Goal: Task Accomplishment & Management: Complete application form

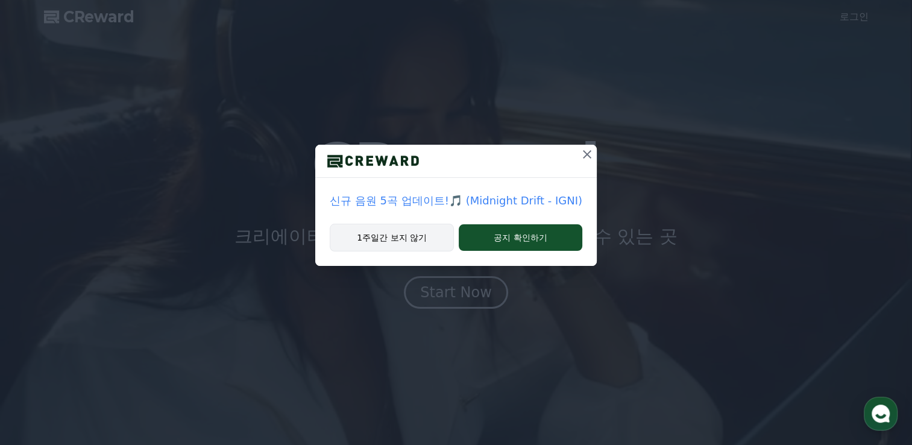
click at [415, 238] on button "1주일간 보지 않기" at bounding box center [392, 238] width 124 height 28
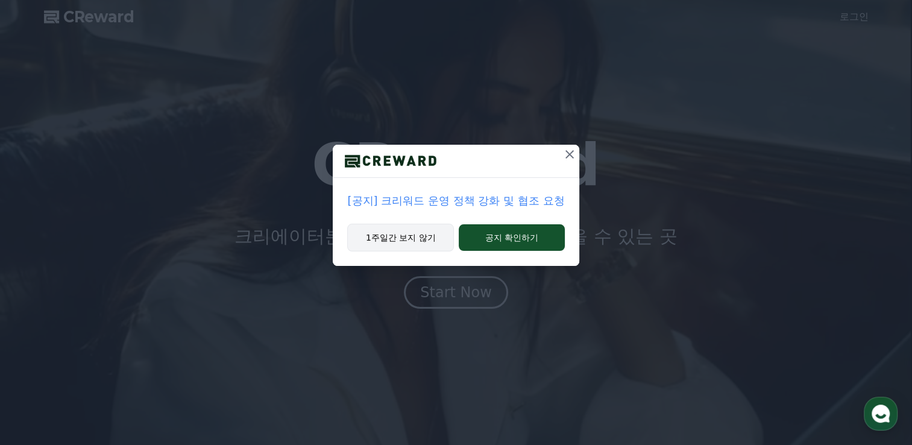
click at [419, 238] on button "1주일간 보지 않기" at bounding box center [400, 238] width 107 height 28
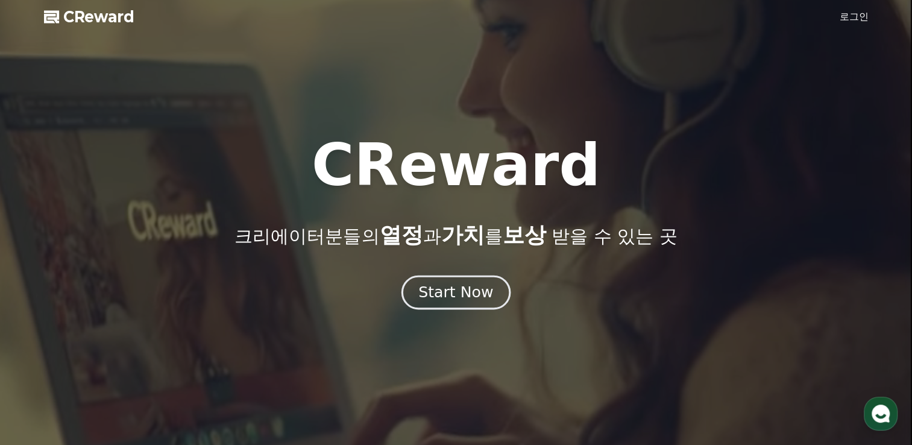
click at [432, 285] on div "Start Now" at bounding box center [455, 292] width 75 height 20
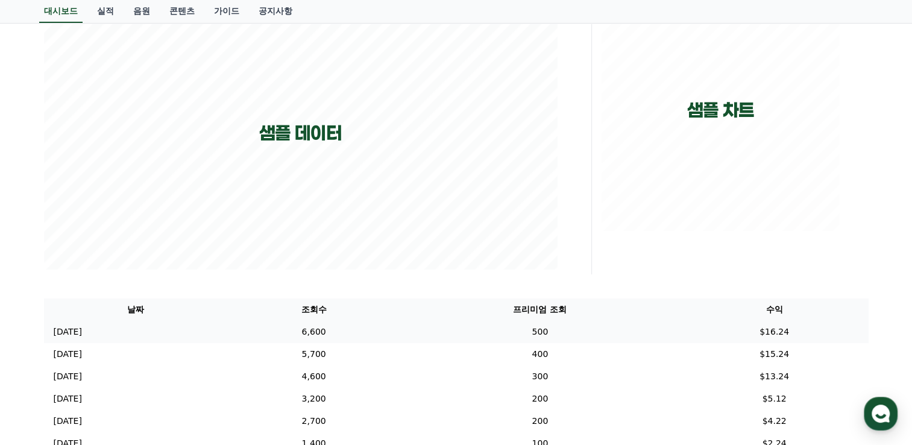
scroll to position [301, 0]
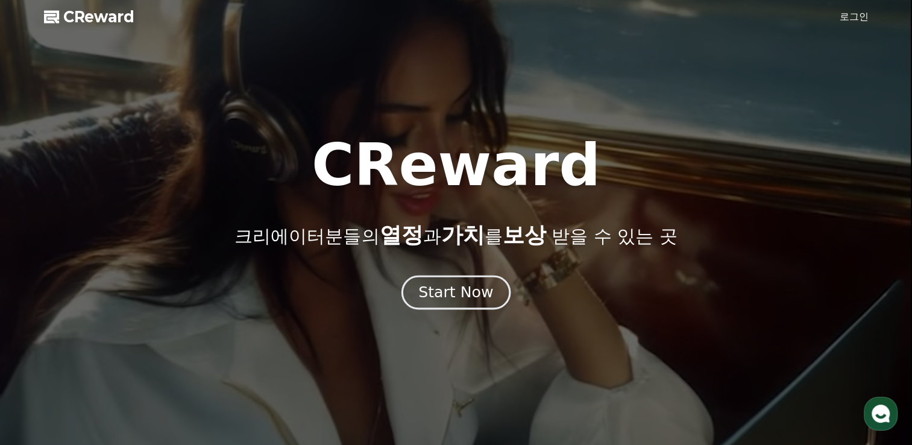
click at [445, 301] on div "Start Now" at bounding box center [455, 292] width 75 height 20
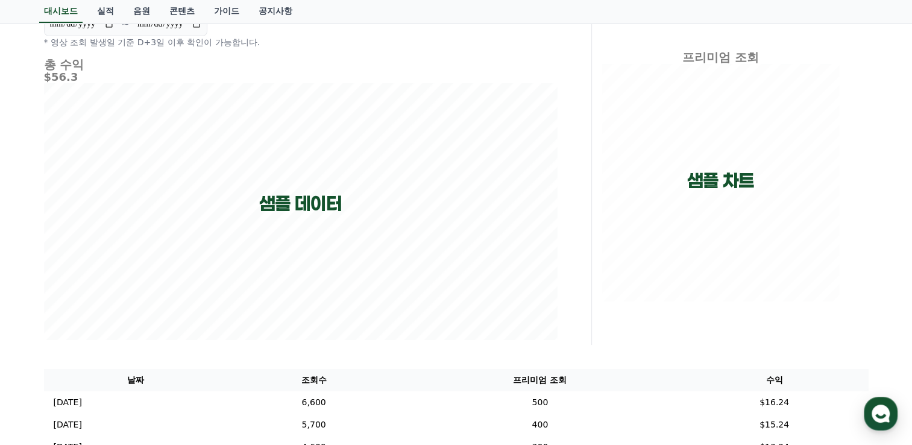
scroll to position [109, 0]
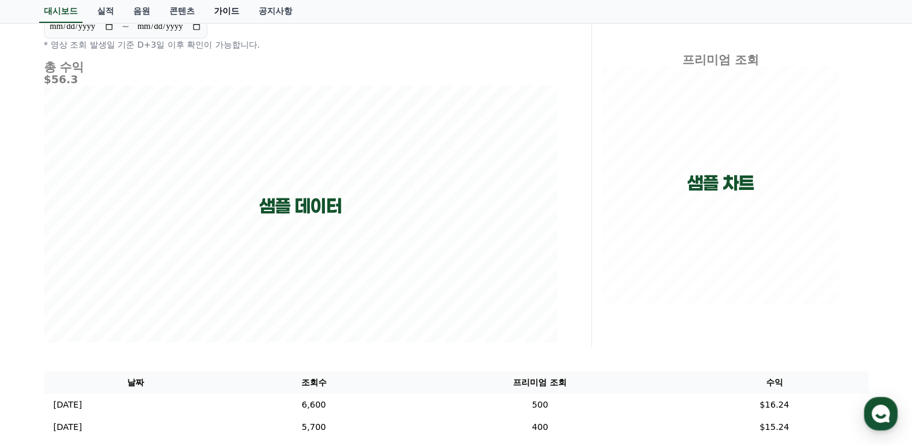
click at [242, 13] on link "가이드" at bounding box center [226, 11] width 45 height 23
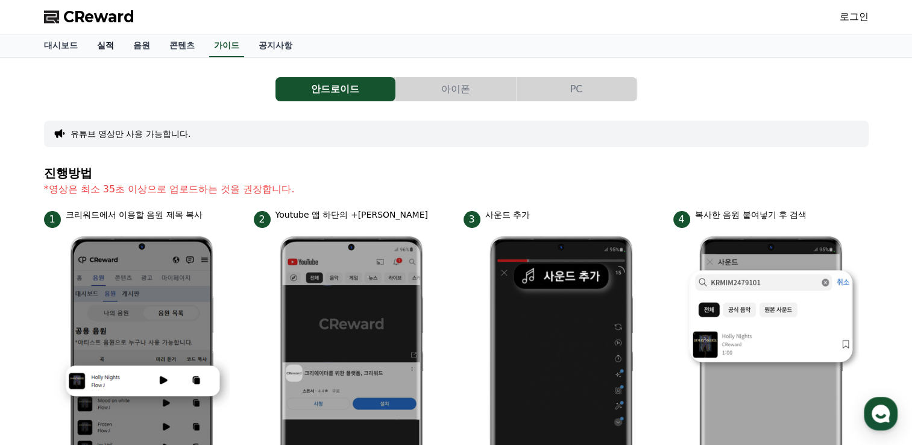
click at [101, 40] on link "실적" at bounding box center [105, 45] width 36 height 23
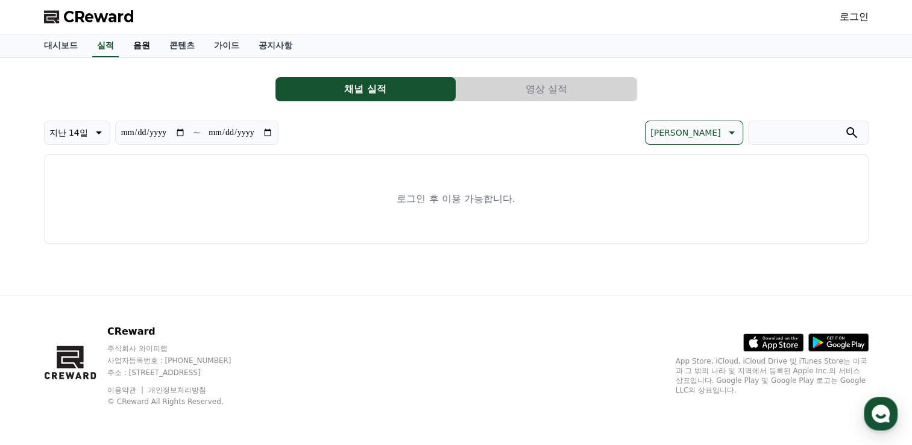
click at [150, 44] on link "음원" at bounding box center [142, 45] width 36 height 23
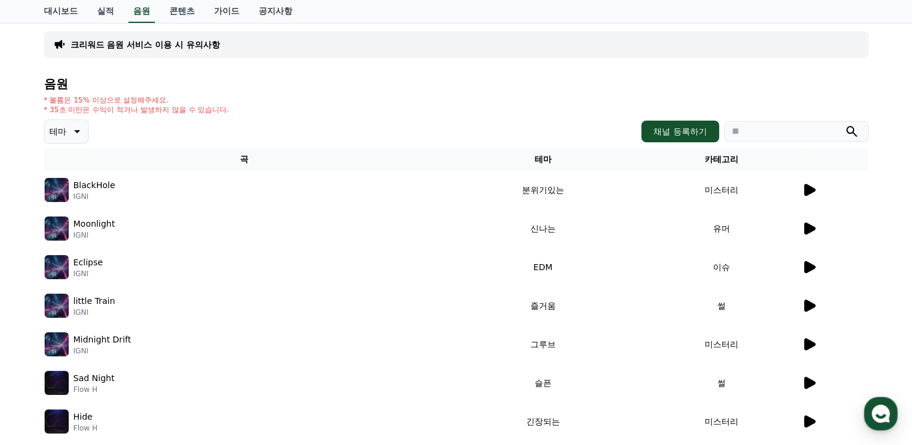
scroll to position [121, 0]
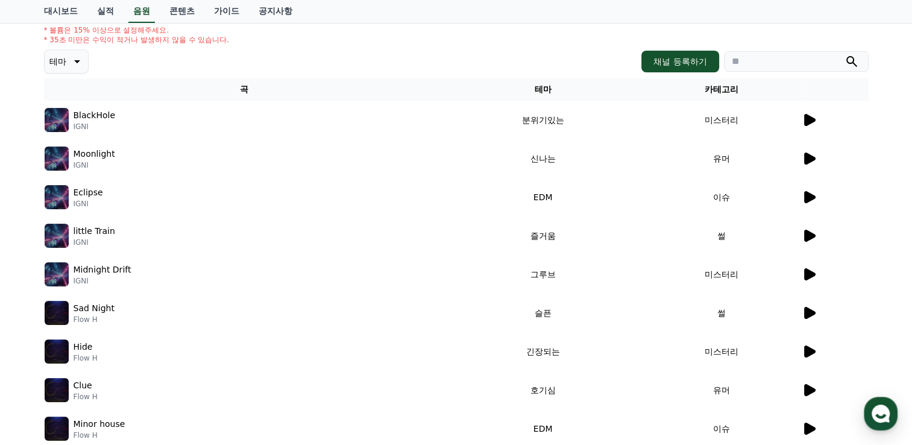
click at [48, 115] on img at bounding box center [57, 120] width 24 height 24
click at [805, 134] on td at bounding box center [835, 120] width 68 height 39
click at [810, 123] on icon at bounding box center [809, 120] width 11 height 12
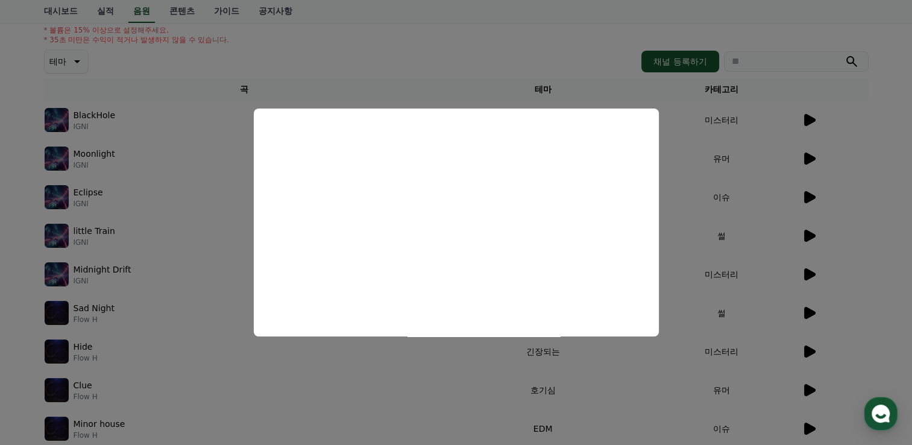
click at [810, 158] on button "close modal" at bounding box center [456, 222] width 912 height 445
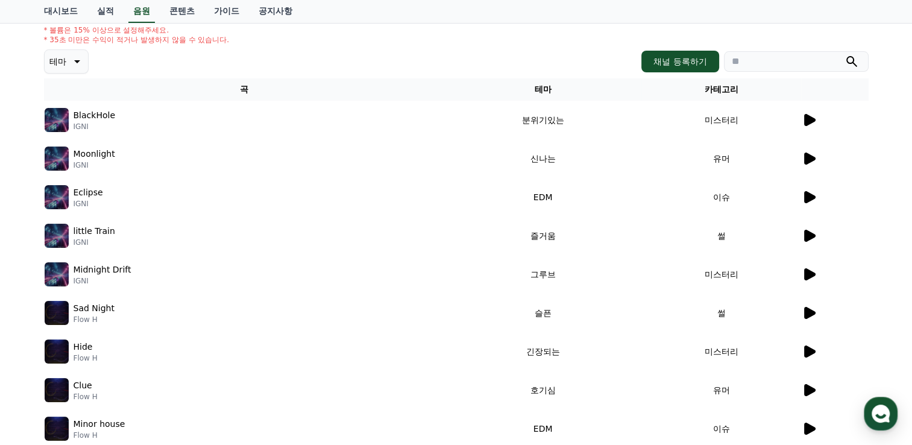
click at [810, 158] on icon at bounding box center [809, 159] width 11 height 12
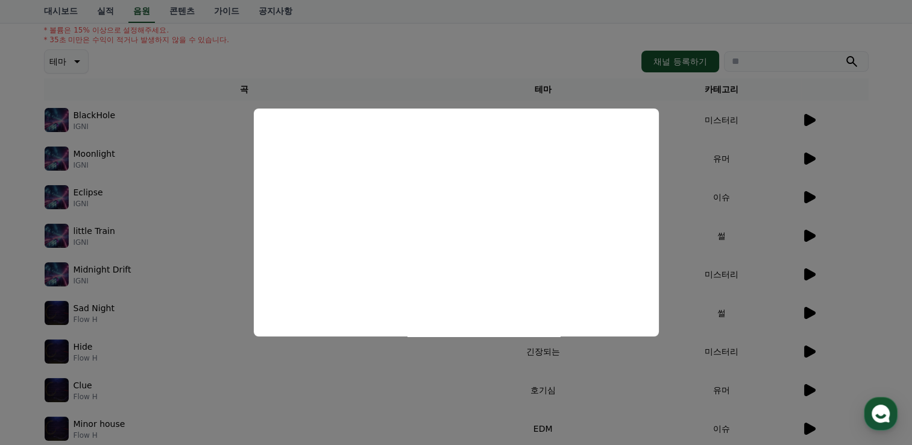
click at [639, 87] on button "close modal" at bounding box center [456, 222] width 912 height 445
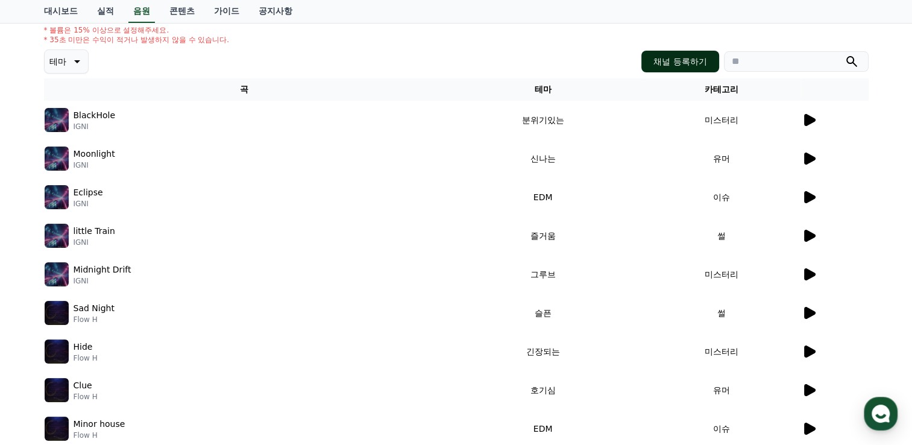
click at [661, 66] on button "채널 등록하기" at bounding box center [680, 62] width 77 height 22
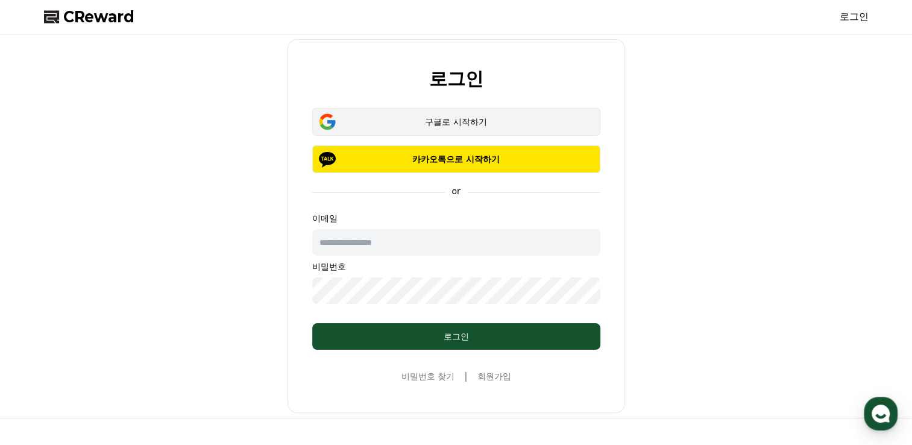
click at [507, 126] on div "구글로 시작하기" at bounding box center [456, 122] width 253 height 12
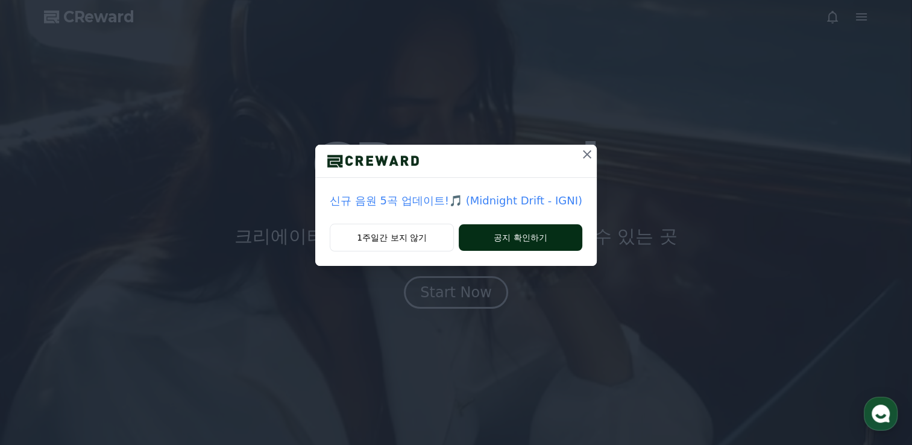
click at [515, 246] on button "공지 확인하기" at bounding box center [521, 237] width 124 height 27
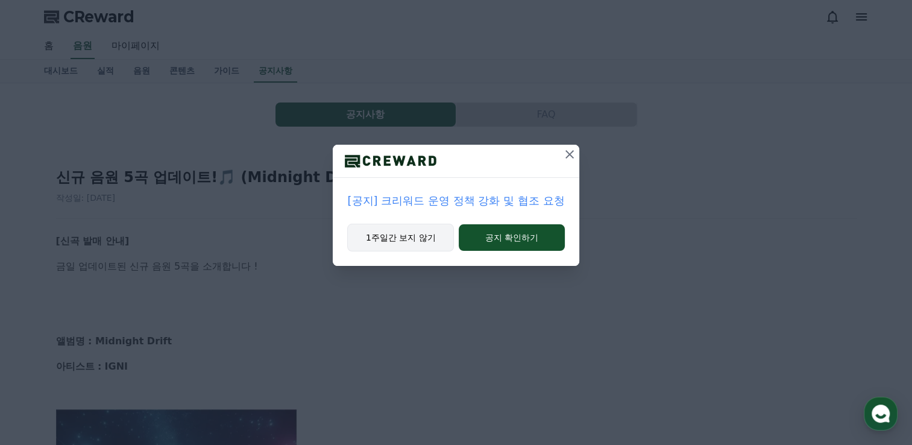
click at [405, 227] on button "1주일간 보지 않기" at bounding box center [400, 238] width 107 height 28
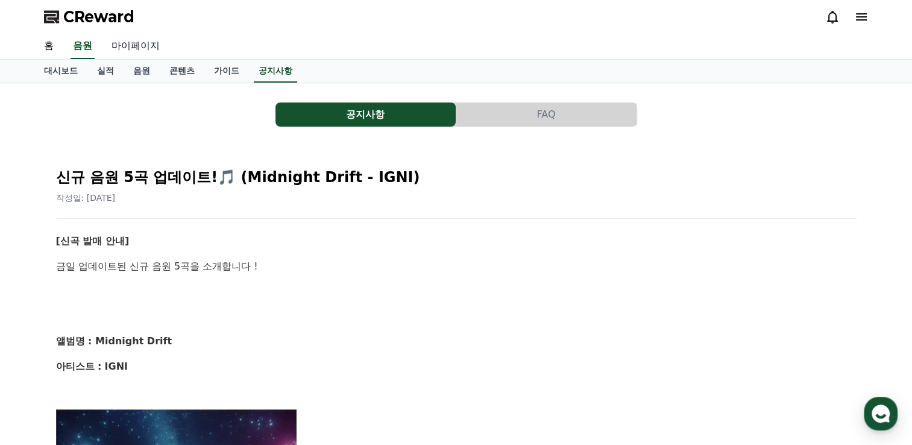
click at [128, 40] on link "마이페이지" at bounding box center [136, 46] width 68 height 25
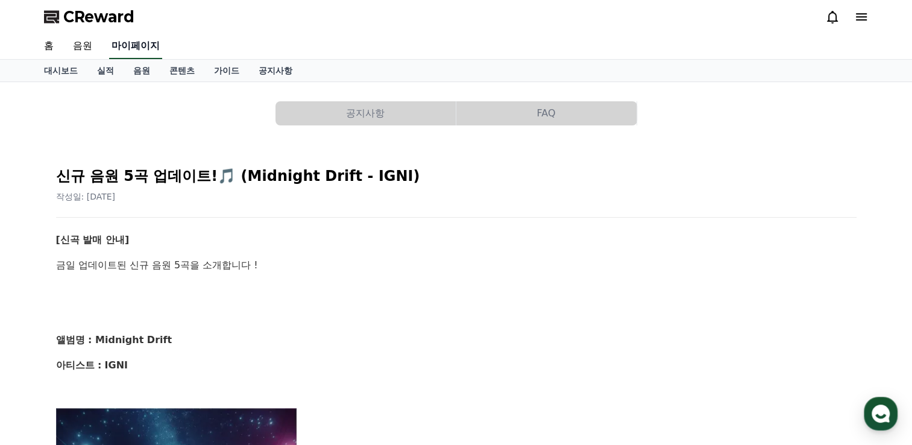
select select "**********"
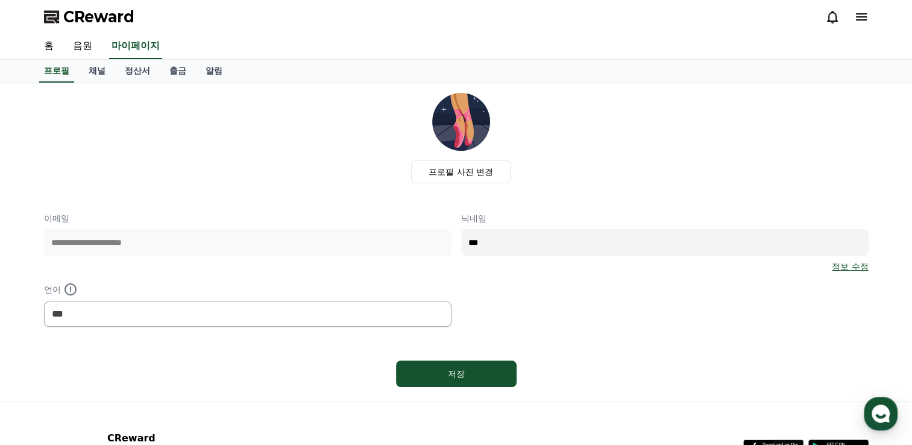
click at [17, 66] on div "프로필 채널 정산서 출금 알림" at bounding box center [456, 72] width 912 height 24
click at [16, 79] on div "프로필 채널 정산서 출금 알림" at bounding box center [456, 72] width 912 height 24
click at [45, 41] on link "홈" at bounding box center [48, 46] width 29 height 25
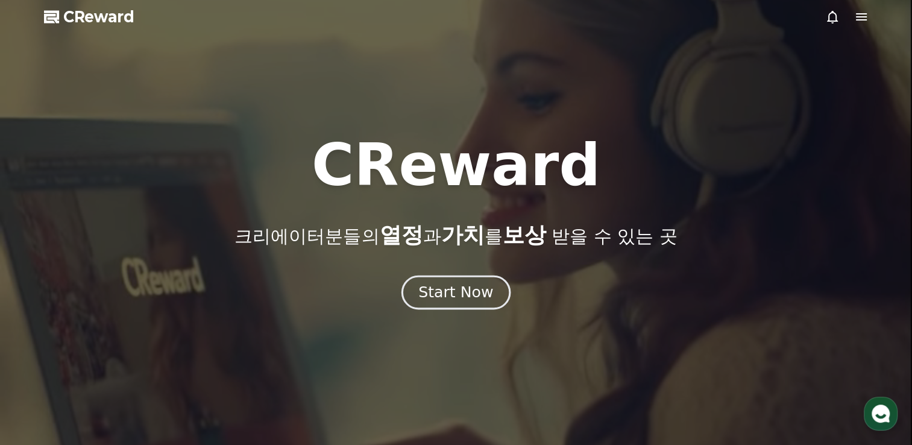
click at [466, 304] on button "Start Now" at bounding box center [456, 293] width 109 height 34
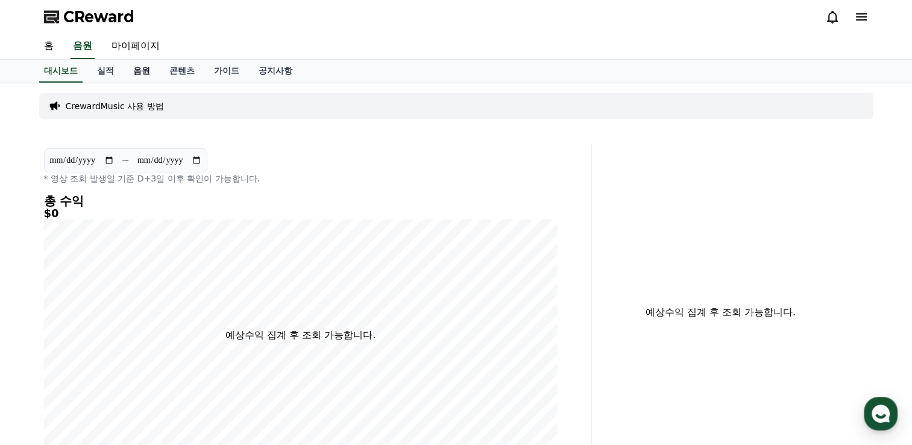
click at [136, 79] on link "음원" at bounding box center [142, 71] width 36 height 23
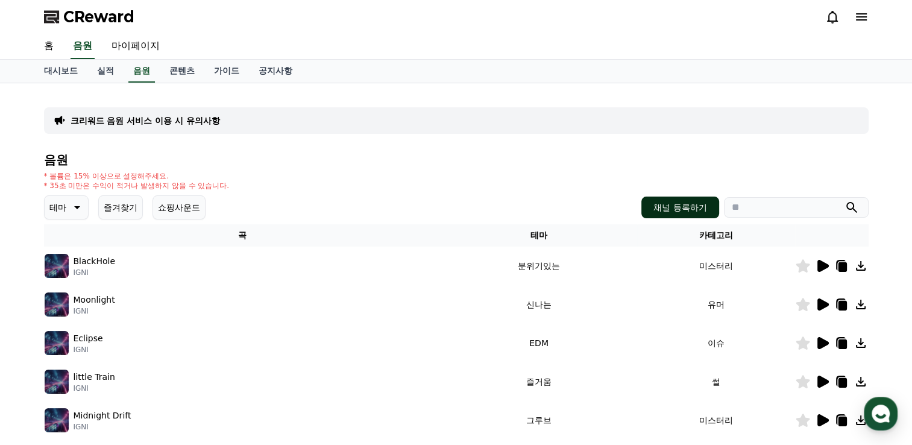
click at [680, 212] on button "채널 등록하기" at bounding box center [680, 208] width 77 height 22
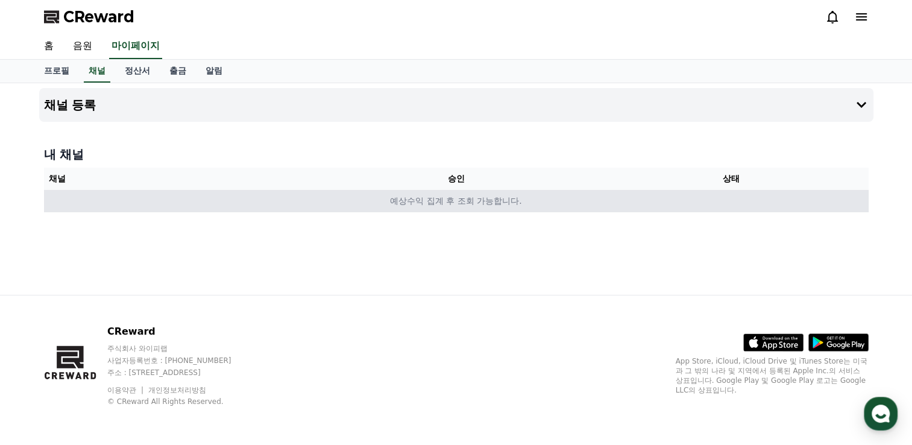
click at [396, 209] on td "예상수익 집계 후 조회 가능합니다." at bounding box center [456, 201] width 825 height 22
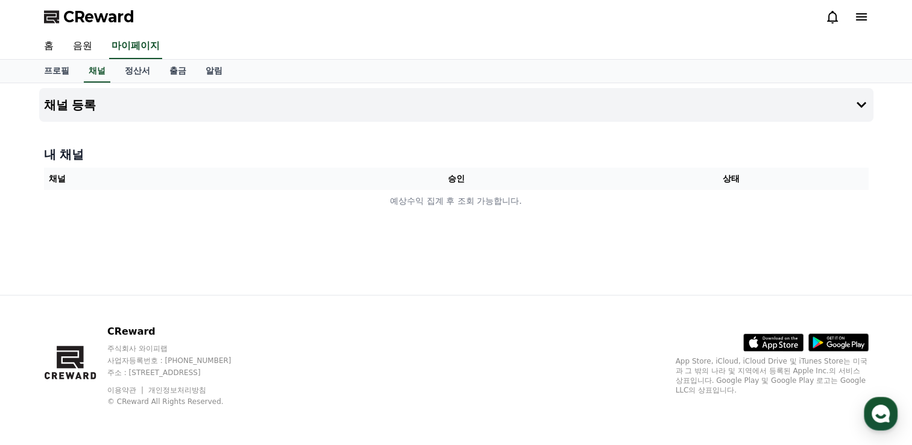
drag, startPoint x: 416, startPoint y: 188, endPoint x: 406, endPoint y: 181, distance: 11.9
click at [409, 183] on th "승인" at bounding box center [455, 179] width 275 height 22
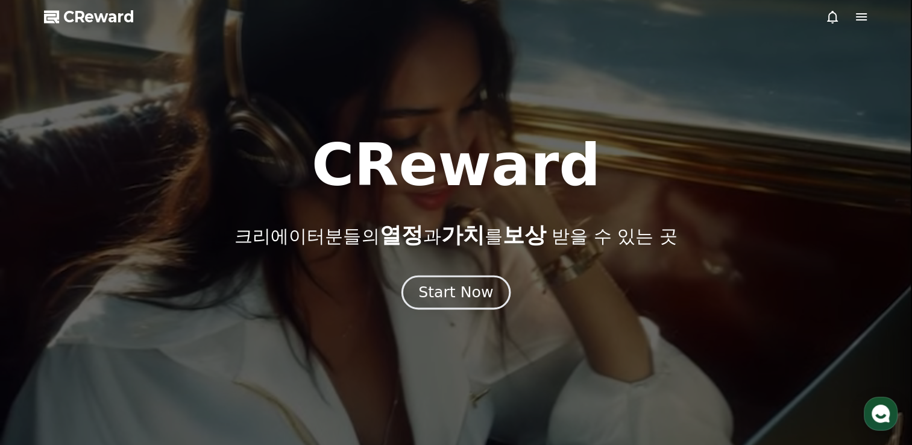
click at [472, 288] on div "Start Now" at bounding box center [455, 292] width 75 height 20
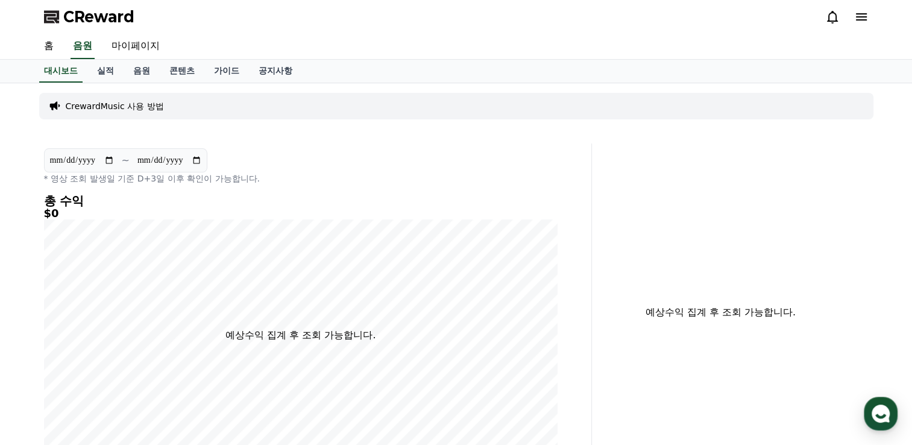
click at [163, 109] on div "CrewardMusic 사용 방법" at bounding box center [456, 106] width 834 height 27
click at [51, 109] on icon at bounding box center [55, 106] width 12 height 12
click at [55, 157] on input "**********" at bounding box center [81, 160] width 65 height 13
click at [75, 145] on div "**********" at bounding box center [300, 312] width 523 height 338
click at [128, 48] on link "마이페이지" at bounding box center [136, 46] width 68 height 25
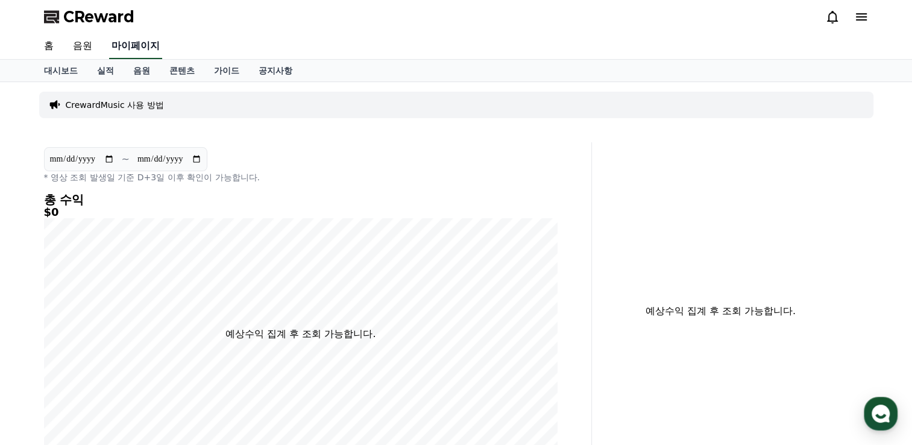
select select "**********"
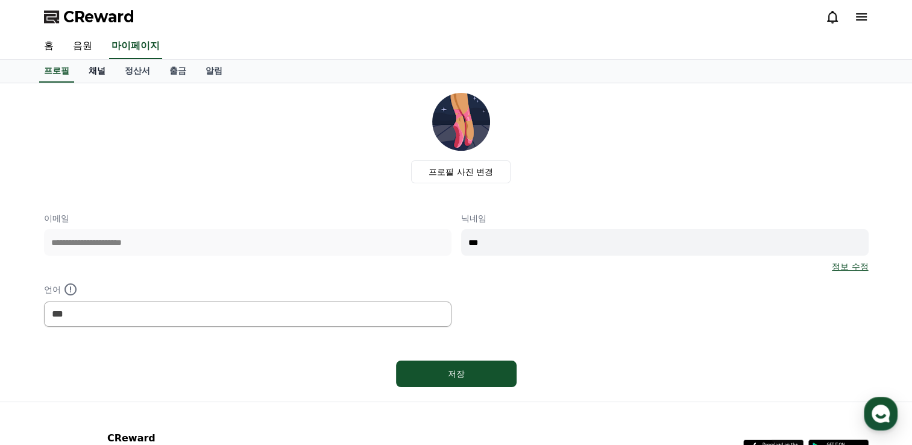
click at [83, 78] on link "채널" at bounding box center [97, 71] width 36 height 23
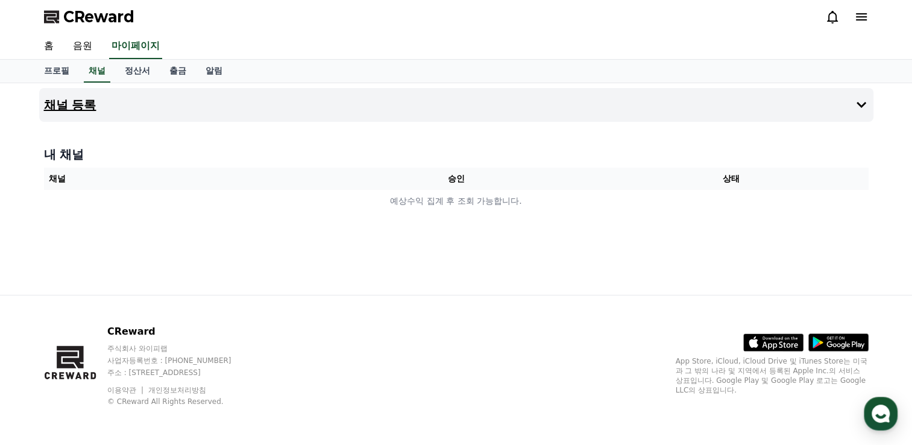
click at [863, 112] on button "채널 등록" at bounding box center [456, 105] width 834 height 34
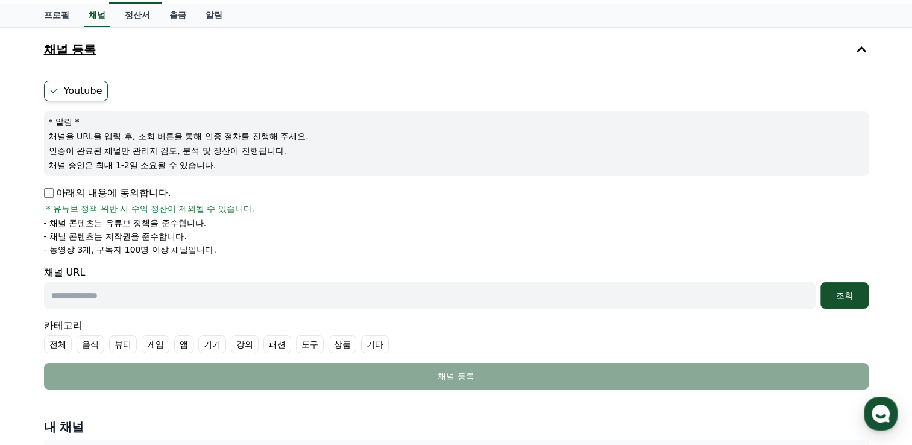
scroll to position [121, 0]
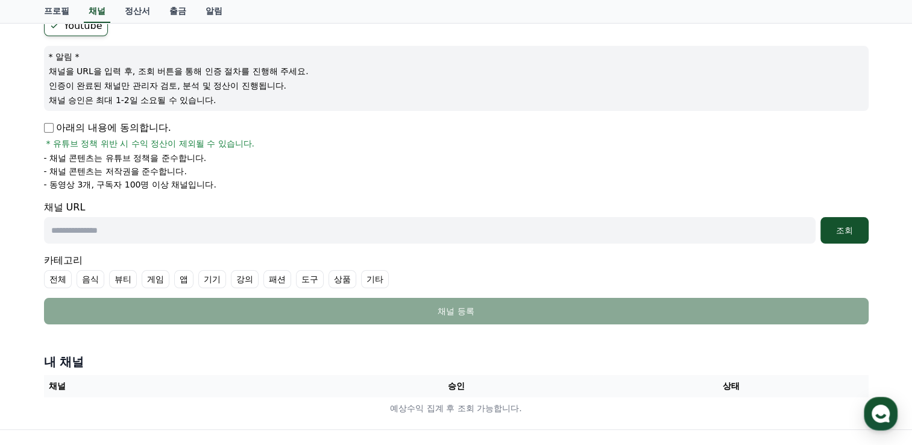
click at [92, 230] on input "text" at bounding box center [430, 230] width 772 height 27
click at [408, 223] on input "text" at bounding box center [430, 230] width 772 height 27
paste input "**********"
type input "**********"
click at [830, 230] on div "조회" at bounding box center [844, 230] width 39 height 12
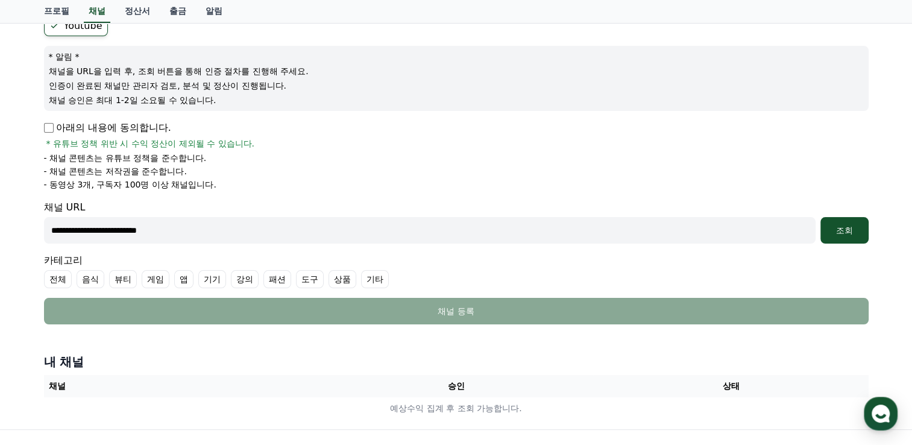
drag, startPoint x: 197, startPoint y: 246, endPoint x: 204, endPoint y: 241, distance: 9.5
click at [204, 241] on form "**********" at bounding box center [456, 170] width 825 height 309
click at [211, 233] on input "**********" at bounding box center [430, 230] width 772 height 27
paste input "**********"
type input "**********"
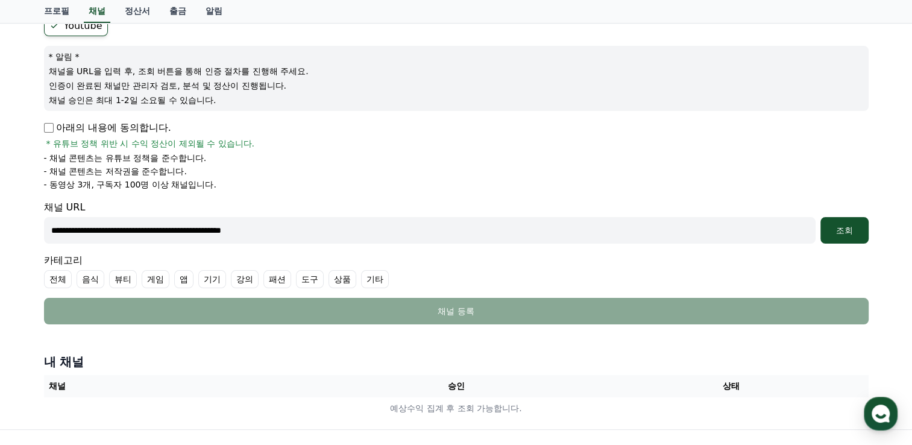
click at [819, 227] on div "**********" at bounding box center [456, 230] width 825 height 27
drag, startPoint x: 819, startPoint y: 227, endPoint x: 847, endPoint y: 230, distance: 27.8
click at [847, 230] on div "조회" at bounding box center [844, 230] width 39 height 12
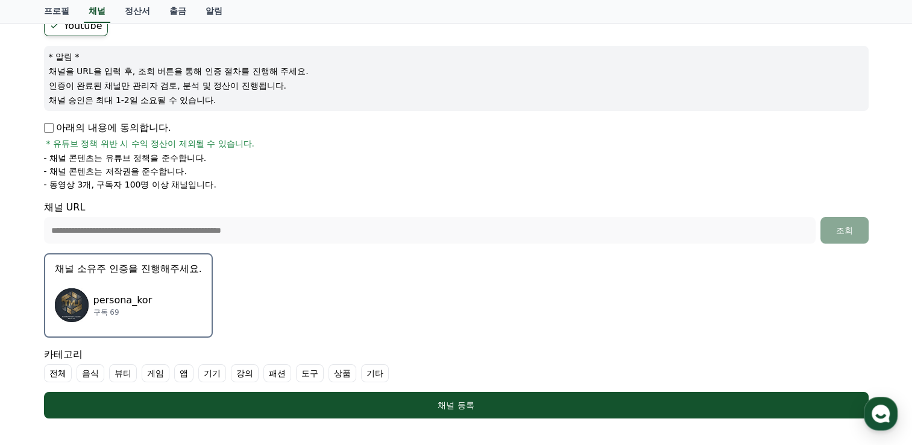
click at [154, 288] on div "persona_kor 구독 69" at bounding box center [128, 305] width 147 height 48
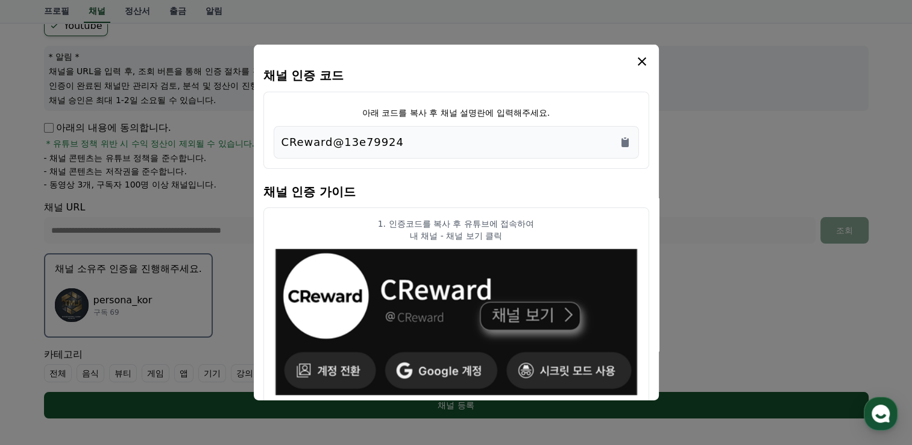
click at [642, 66] on icon "modal" at bounding box center [642, 61] width 14 height 14
click at [622, 147] on icon "Copy to clipboard" at bounding box center [625, 142] width 12 height 12
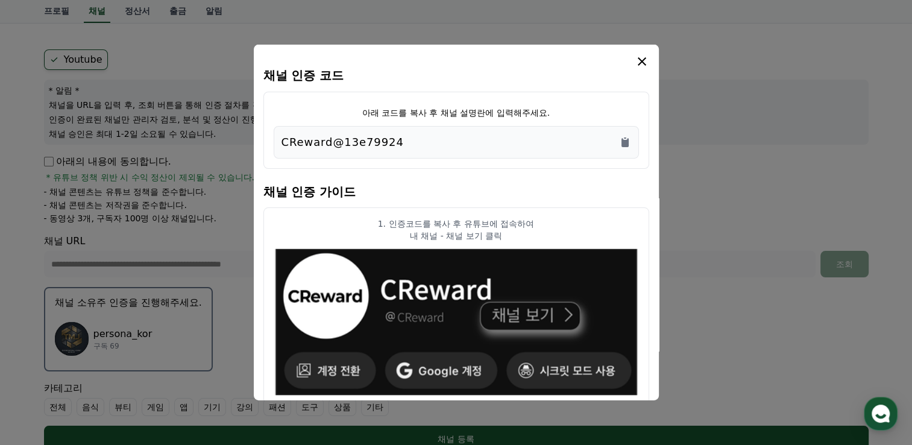
scroll to position [60, 0]
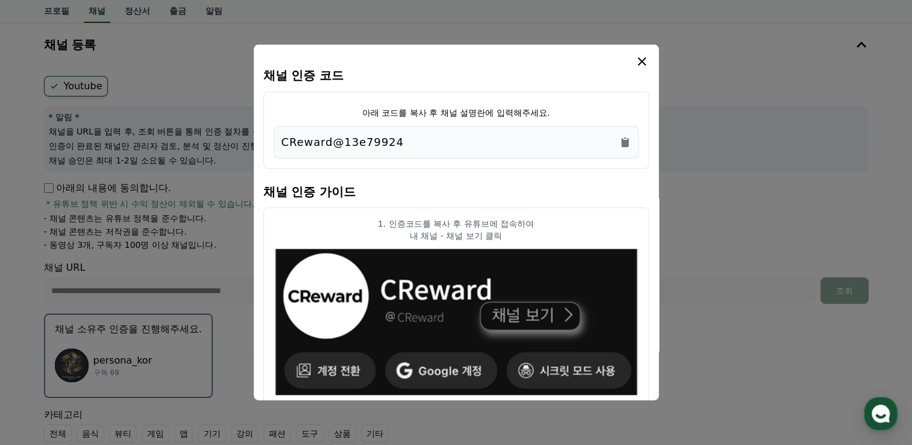
click at [619, 136] on button "Copy to clipboard" at bounding box center [625, 142] width 12 height 12
click at [643, 65] on icon "modal" at bounding box center [642, 61] width 14 height 14
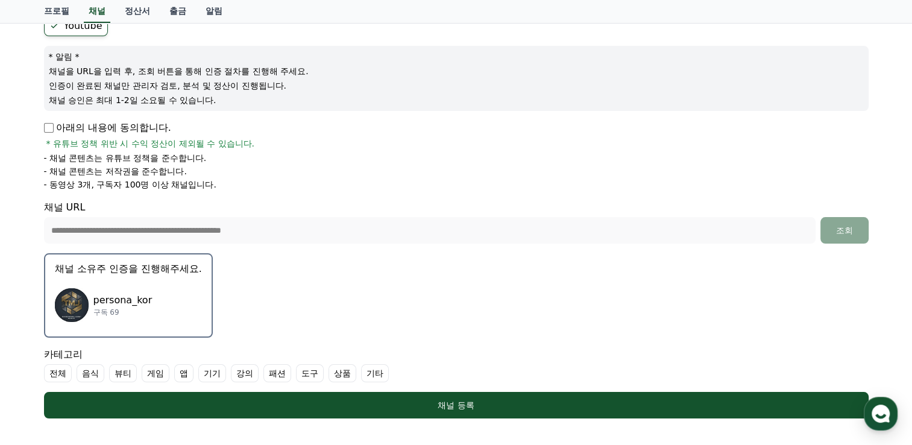
scroll to position [106, 0]
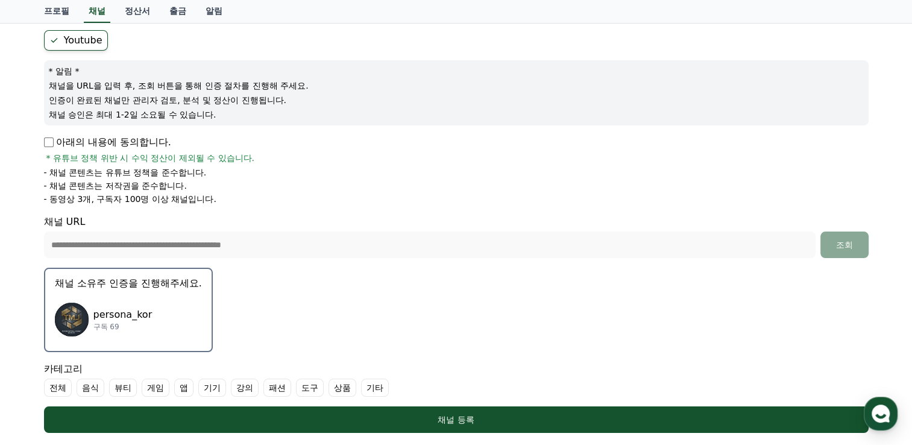
drag, startPoint x: 135, startPoint y: 293, endPoint x: 115, endPoint y: 324, distance: 37.1
click at [115, 324] on p "구독 69" at bounding box center [122, 327] width 59 height 10
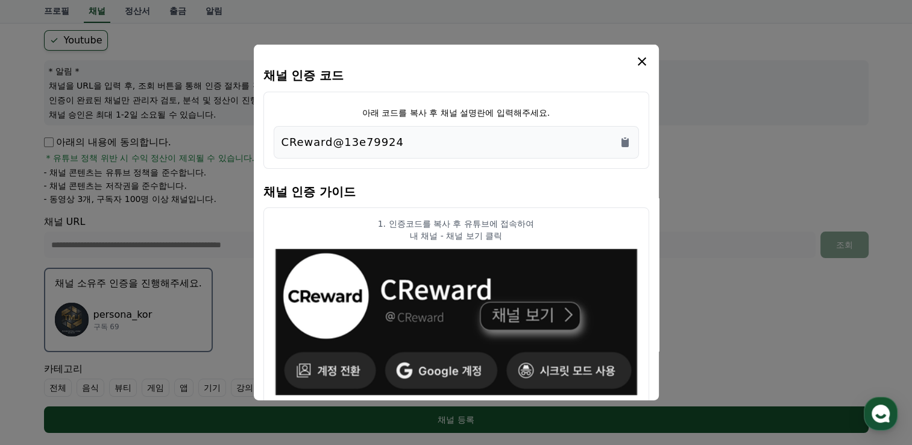
click at [115, 324] on button "close modal" at bounding box center [456, 222] width 912 height 445
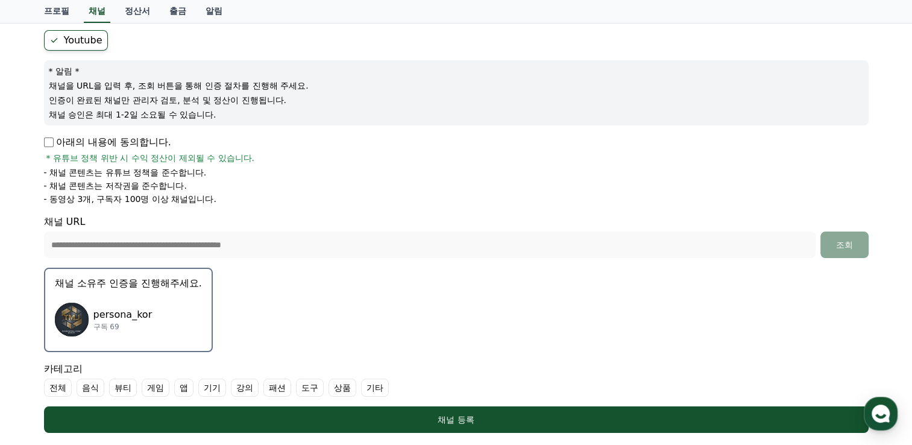
click at [115, 324] on p "구독 69" at bounding box center [122, 327] width 59 height 10
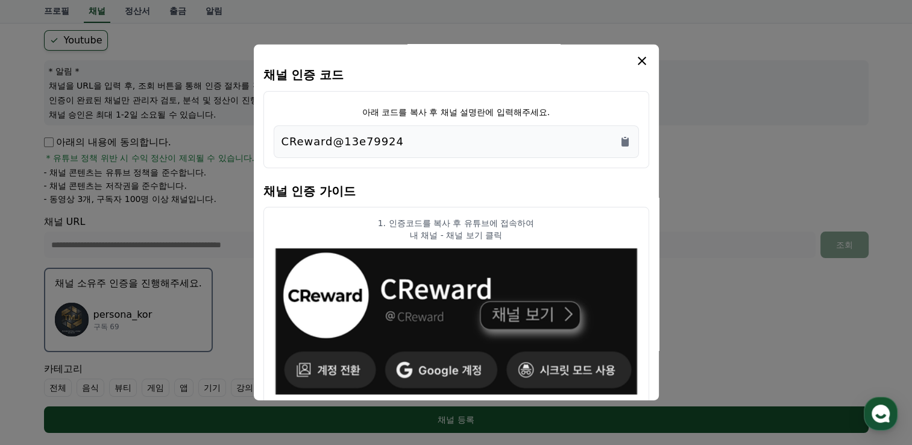
scroll to position [0, 0]
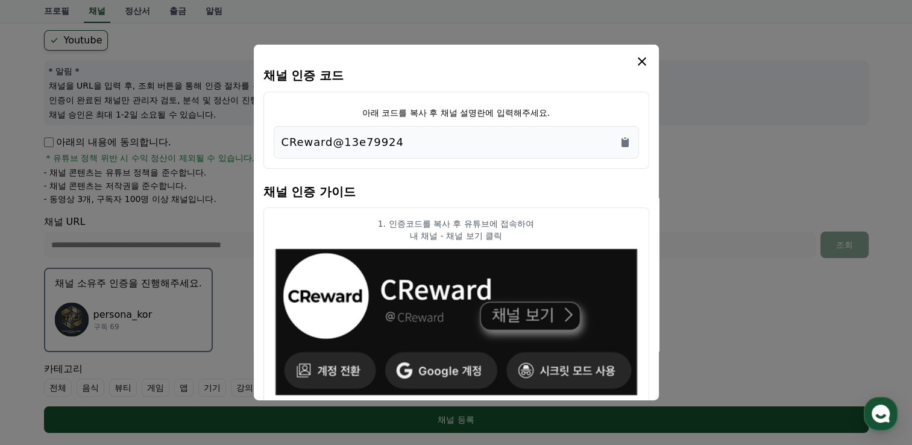
click at [646, 65] on icon "modal" at bounding box center [642, 61] width 8 height 8
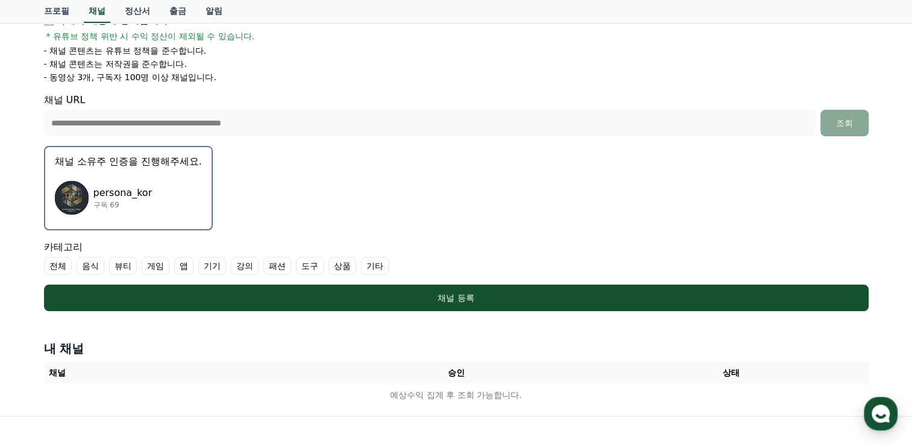
scroll to position [227, 0]
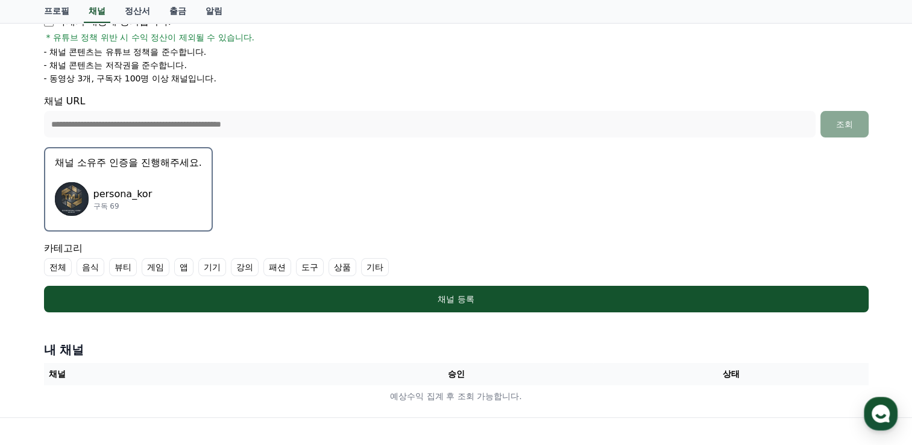
click at [96, 271] on label "음식" at bounding box center [91, 267] width 28 height 18
drag, startPoint x: 96, startPoint y: 271, endPoint x: 54, endPoint y: 257, distance: 45.2
click at [54, 257] on div "카테고리 전체 음식 뷰티 게임 앱 기기 강의 패션 도구 상품 기타" at bounding box center [456, 258] width 825 height 35
drag, startPoint x: 54, startPoint y: 257, endPoint x: 91, endPoint y: 269, distance: 39.3
click at [91, 269] on label "음식" at bounding box center [91, 267] width 28 height 18
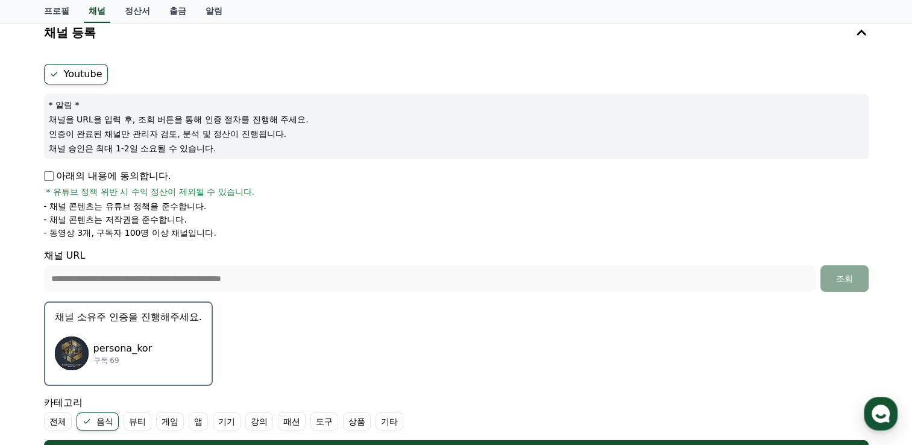
scroll to position [0, 0]
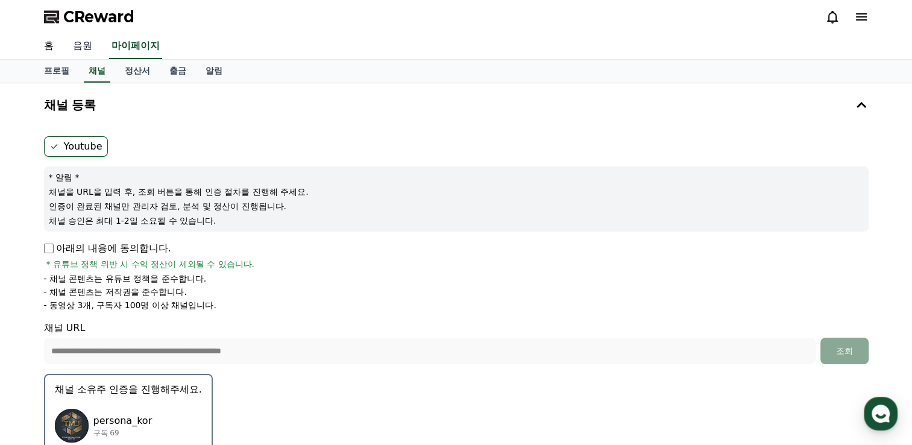
click at [80, 45] on link "음원" at bounding box center [82, 46] width 39 height 25
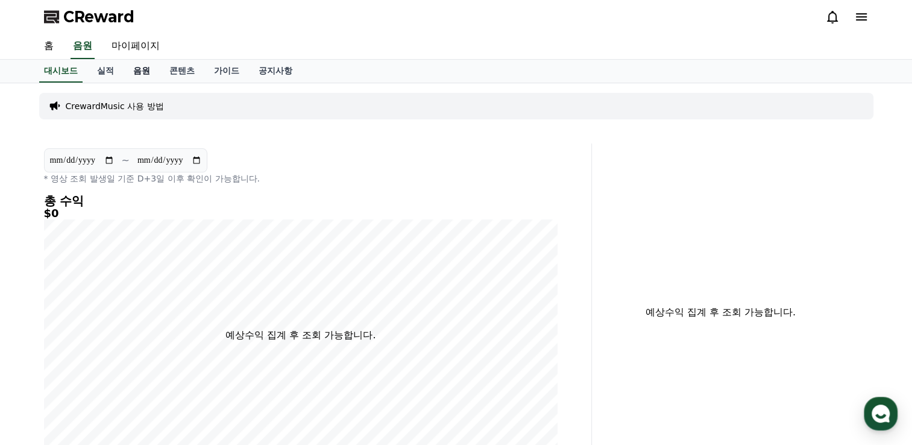
click at [136, 67] on link "음원" at bounding box center [142, 71] width 36 height 23
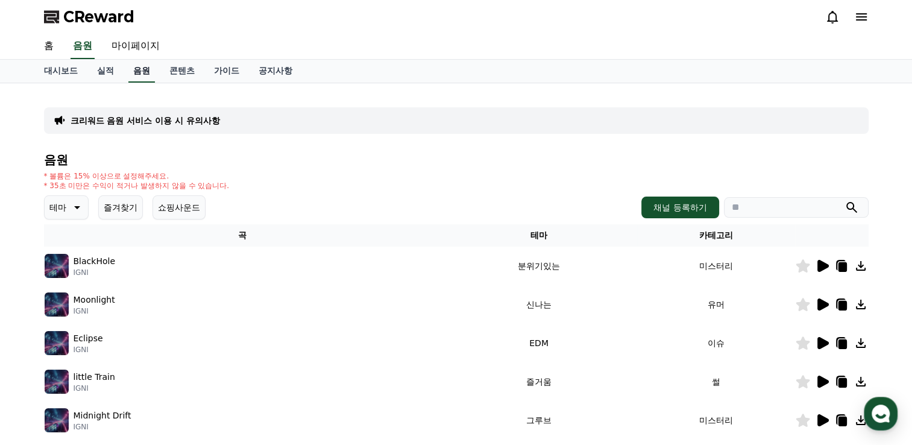
click at [133, 72] on link "음원" at bounding box center [141, 71] width 27 height 23
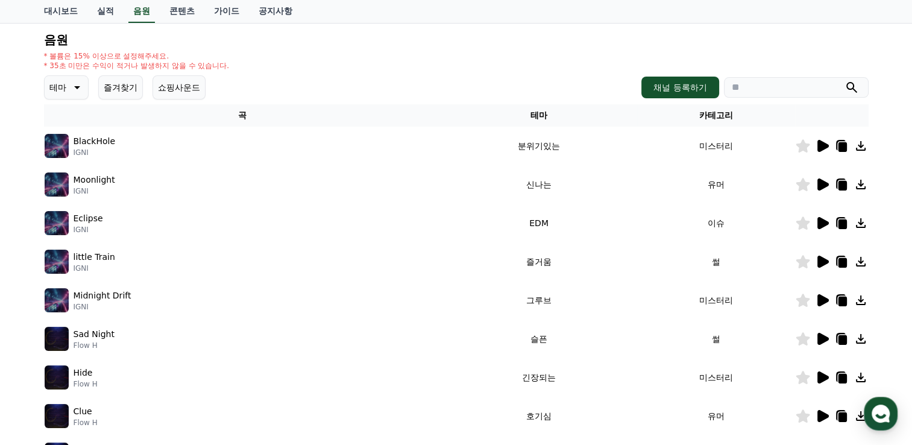
scroll to position [121, 0]
click at [817, 184] on icon at bounding box center [822, 184] width 14 height 14
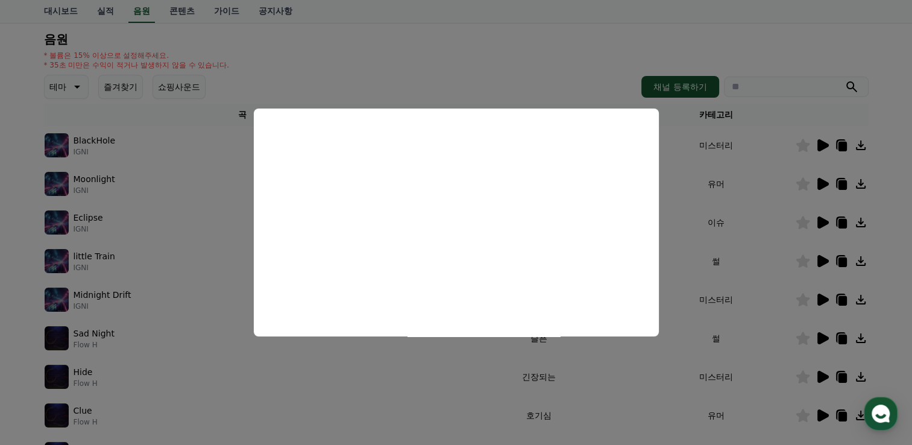
click at [796, 330] on button "close modal" at bounding box center [456, 222] width 912 height 445
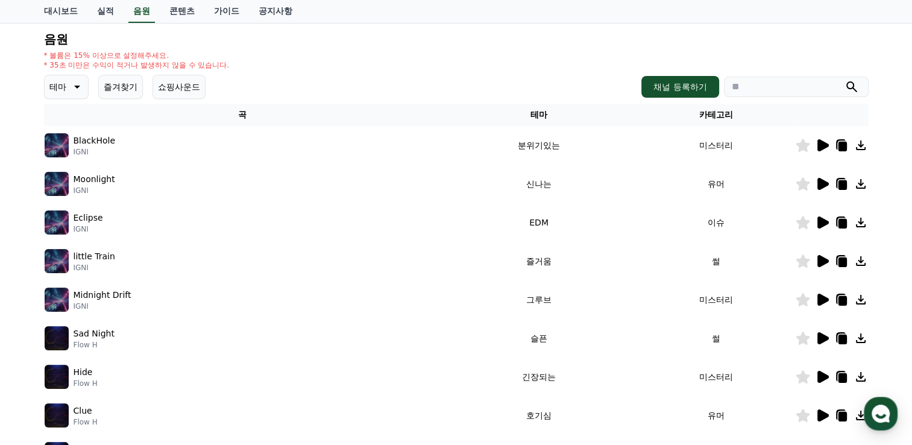
click at [825, 266] on icon at bounding box center [822, 261] width 14 height 14
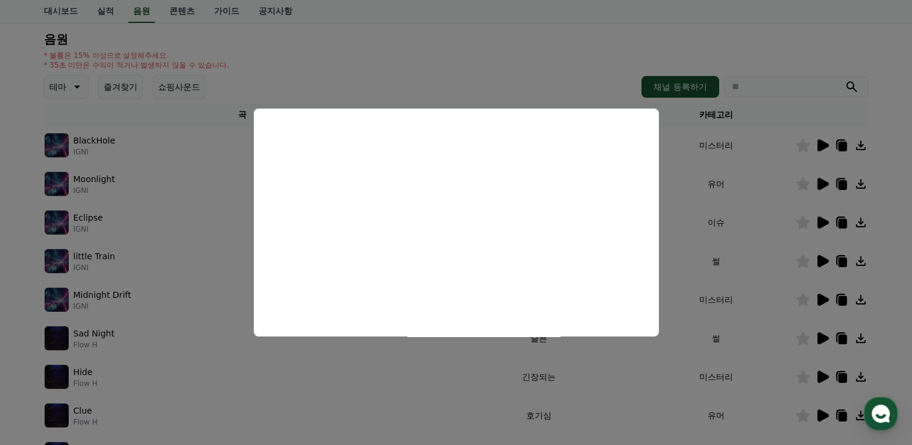
click at [771, 300] on button "close modal" at bounding box center [456, 222] width 912 height 445
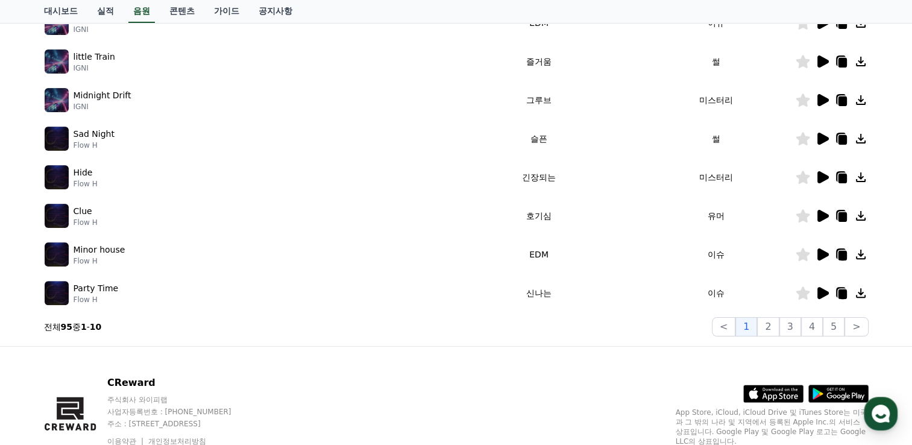
scroll to position [301, 0]
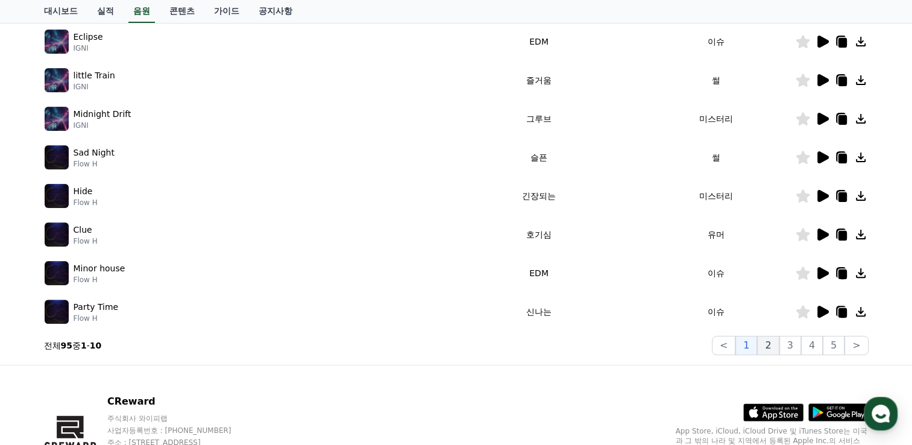
click at [769, 347] on button "2" at bounding box center [768, 345] width 22 height 19
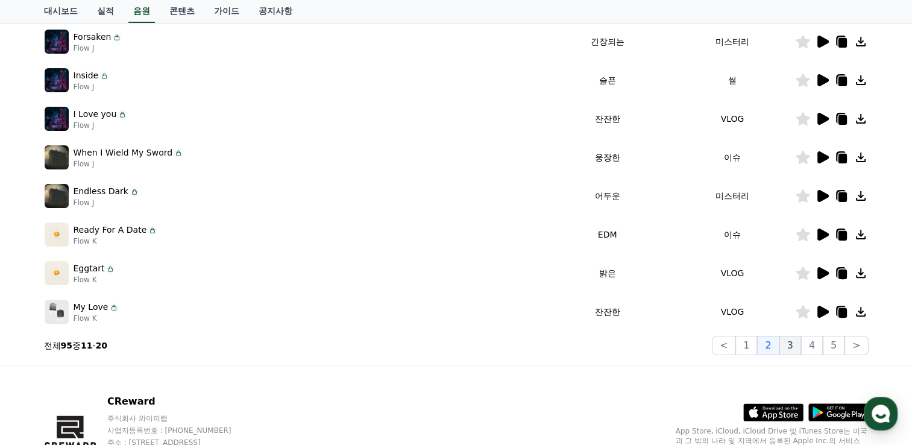
click at [798, 342] on button "3" at bounding box center [791, 345] width 22 height 19
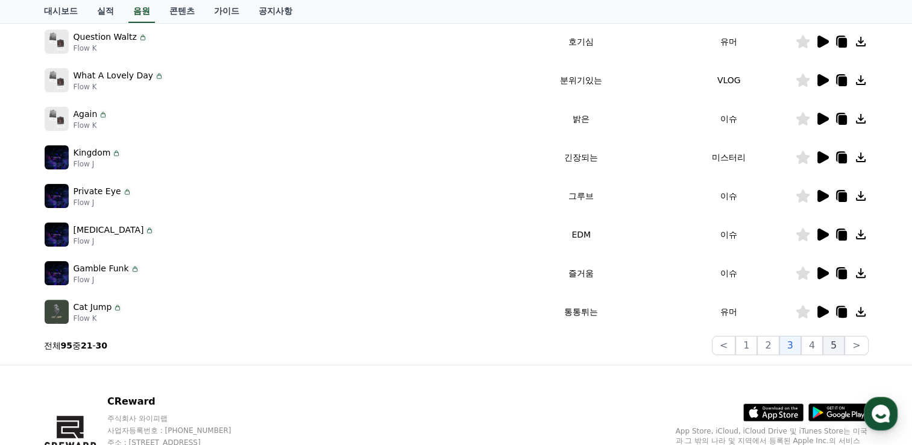
click at [832, 341] on button "5" at bounding box center [834, 345] width 22 height 19
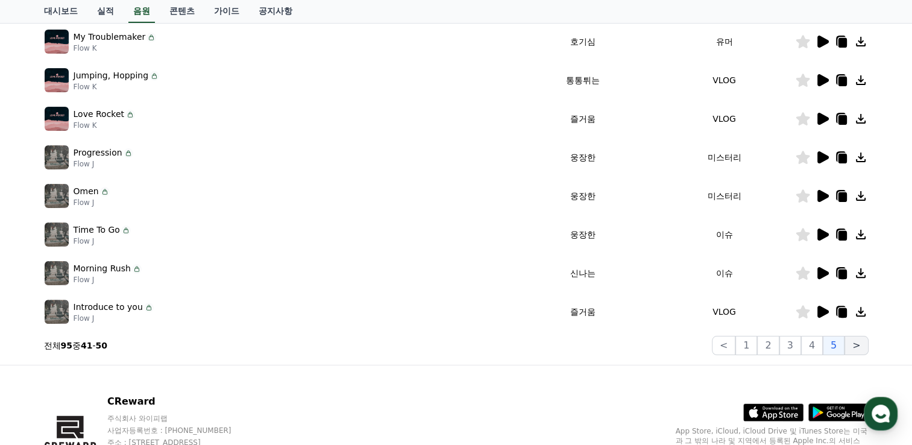
click at [866, 341] on button ">" at bounding box center [857, 345] width 24 height 19
